Goal: Task Accomplishment & Management: Check status

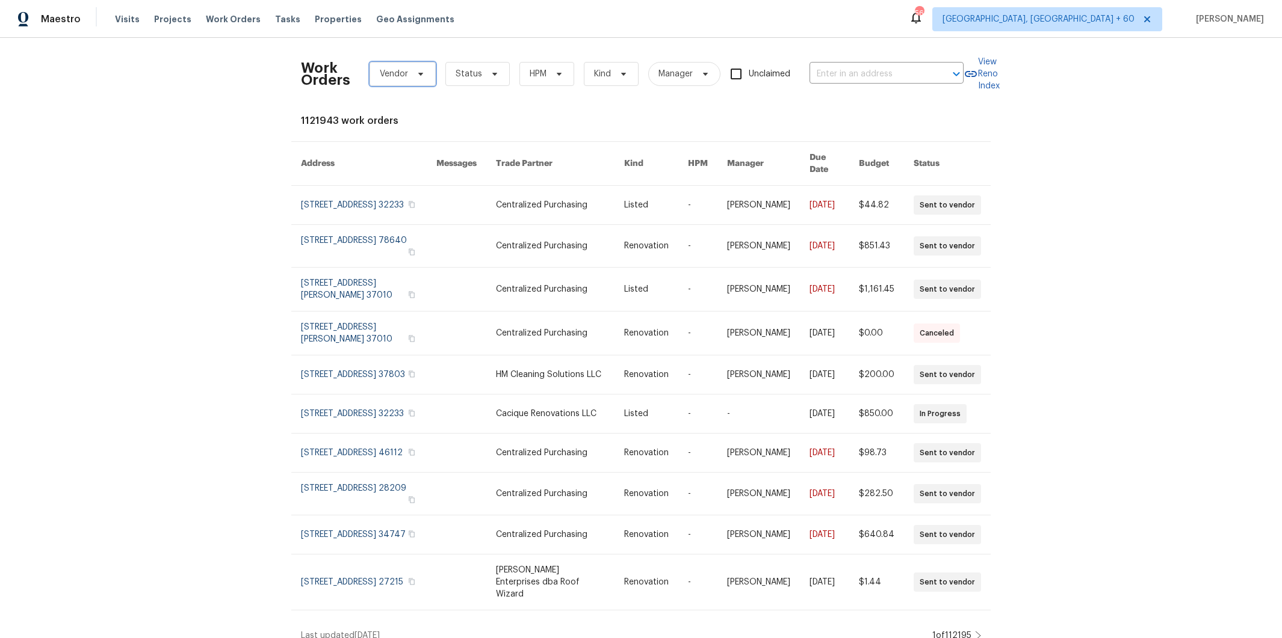
click at [400, 78] on span "Vendor" at bounding box center [394, 74] width 28 height 12
type input "busy d"
click at [436, 140] on div "Busy D Pumping - TUS-S (Non-Compliant)" at bounding box center [453, 140] width 165 height 12
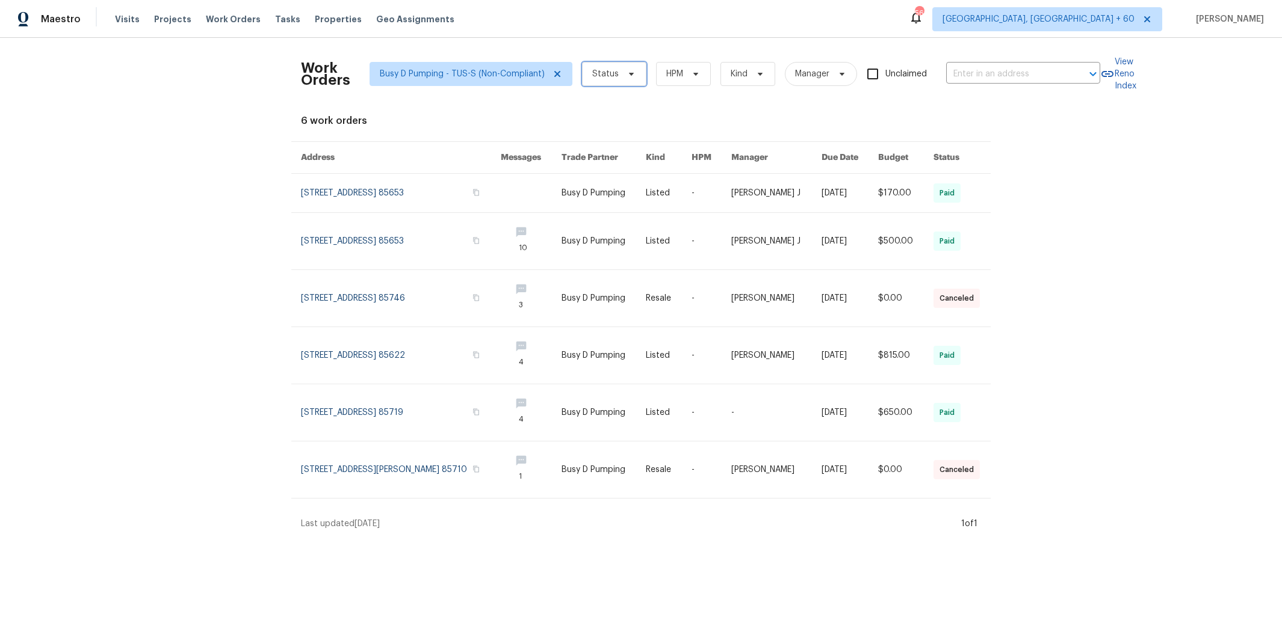
click at [593, 72] on span "Status" at bounding box center [605, 74] width 26 height 12
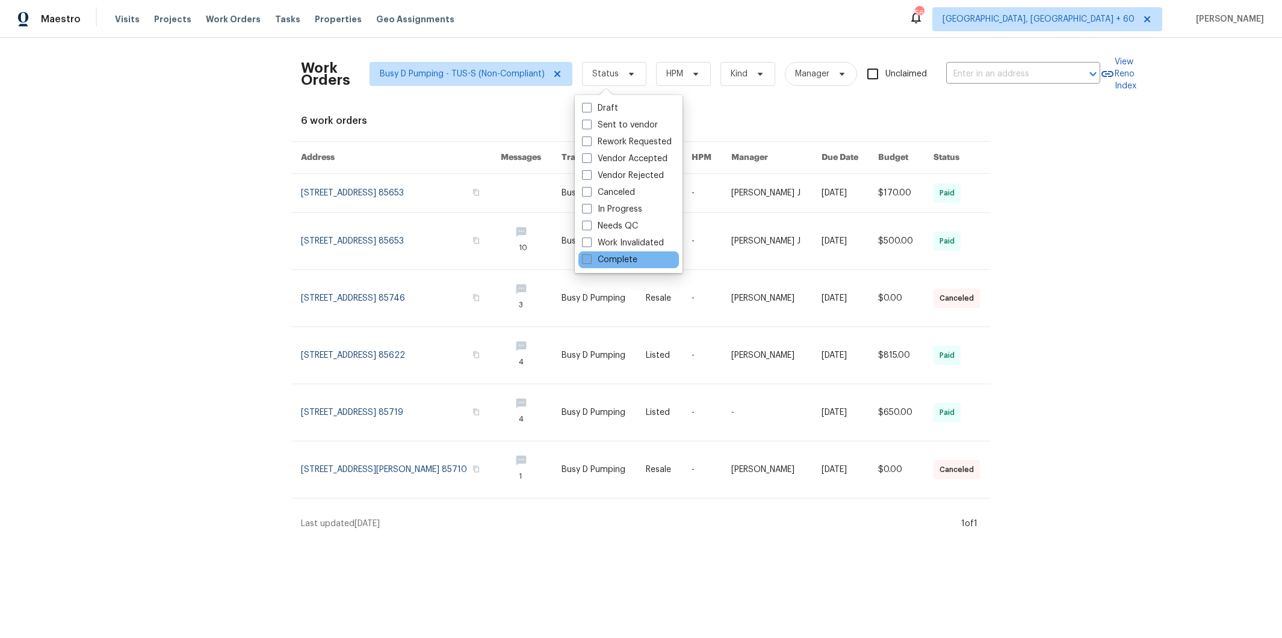
click at [604, 259] on label "Complete" at bounding box center [609, 260] width 55 height 12
click at [590, 259] on input "Complete" at bounding box center [586, 258] width 8 height 8
checkbox input "true"
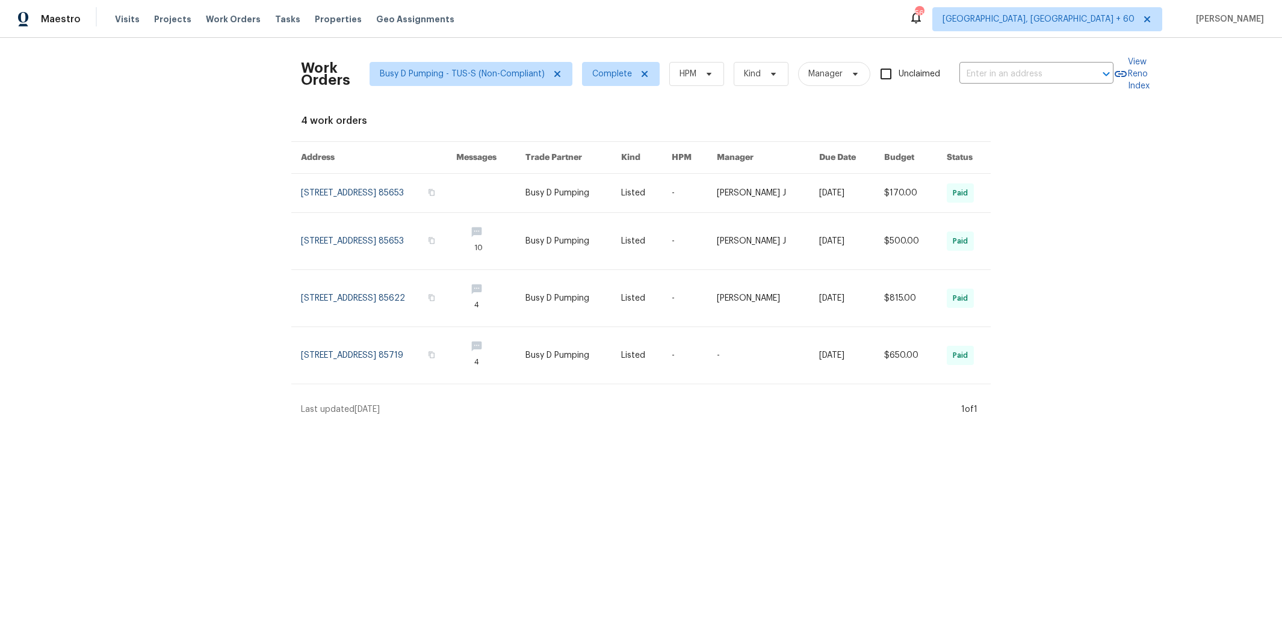
click at [1057, 208] on div "Work Orders Busy D Pumping - TUS-S (Non-Compliant) Complete HPM Kind Manager Un…" at bounding box center [641, 232] width 1282 height 388
